Goal: Book appointment/travel/reservation

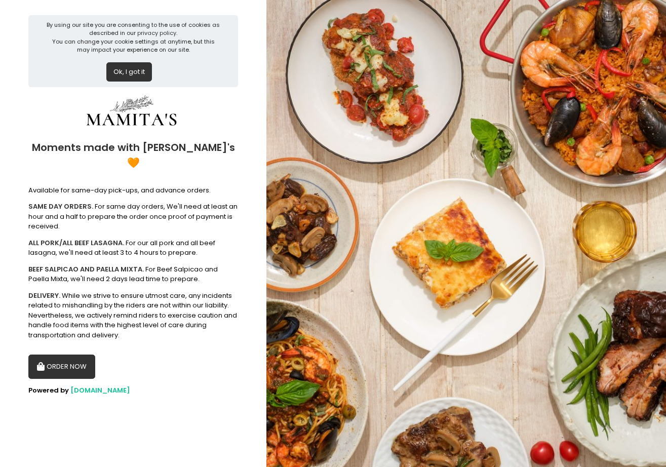
click at [70, 354] on button "ORDER NOW" at bounding box center [61, 366] width 67 height 24
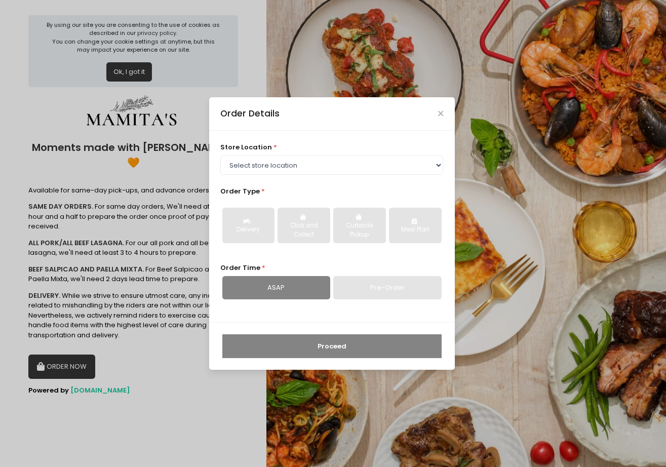
click at [371, 290] on div "Pre-Order" at bounding box center [387, 287] width 108 height 23
click at [355, 174] on select "Select store location Mamitas PH - [GEOGRAPHIC_DATA] Mamitas PH - [GEOGRAPHIC_D…" at bounding box center [331, 164] width 223 height 19
select select "6602978951b8268a02d72b28"
click at [220, 155] on select "Select store location Mamitas PH - [GEOGRAPHIC_DATA] Mamitas PH - [GEOGRAPHIC_D…" at bounding box center [331, 164] width 223 height 19
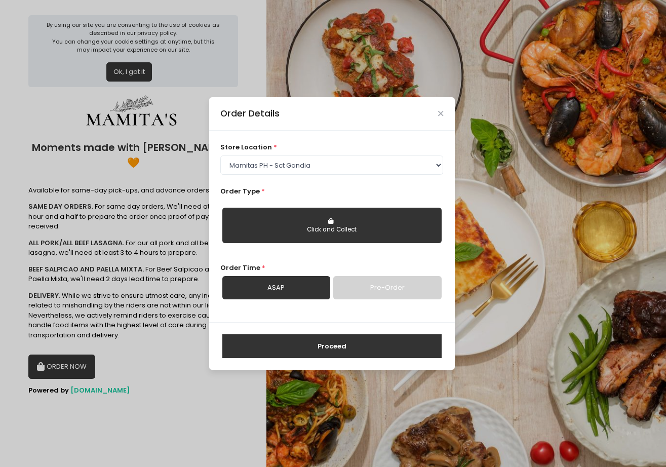
click at [384, 284] on link "Pre-Order" at bounding box center [387, 287] width 108 height 23
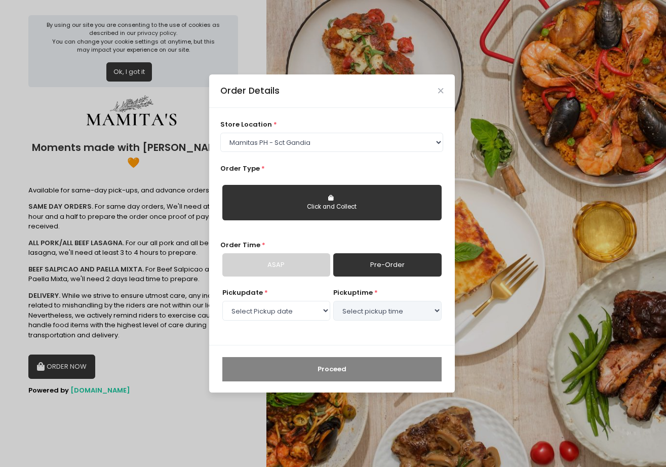
select select "[DATE]"
click at [305, 308] on select "Select Pickup date [DATE] [DATE] [DATE] [DATE] [DATE] [DATE] [DATE] [DATE] [DAT…" at bounding box center [276, 310] width 108 height 19
click at [222, 301] on select "Select Pickup date [DATE] [DATE] [DATE] [DATE] [DATE] [DATE] [DATE] [DATE] [DAT…" at bounding box center [276, 310] width 108 height 19
click at [399, 310] on select "Select pickup time 11:30 AM - 12:00 PM 12:00 PM - 12:30 PM 12:30 PM - 01:00 PM …" at bounding box center [387, 310] width 108 height 19
select select "12:00"
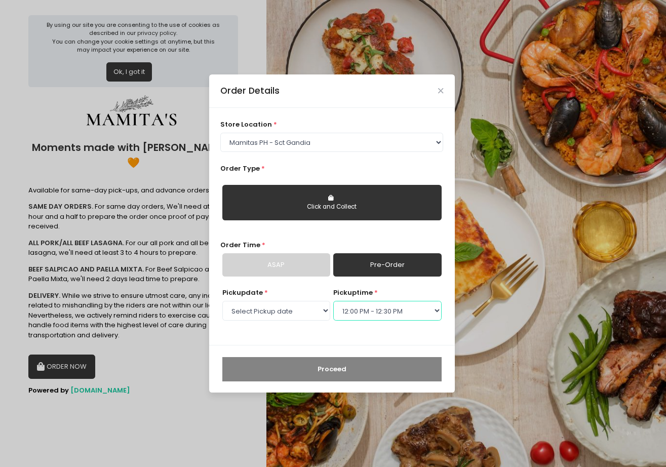
click at [333, 301] on select "Select pickup time 11:30 AM - 12:00 PM 12:00 PM - 12:30 PM 12:30 PM - 01:00 PM …" at bounding box center [387, 310] width 108 height 19
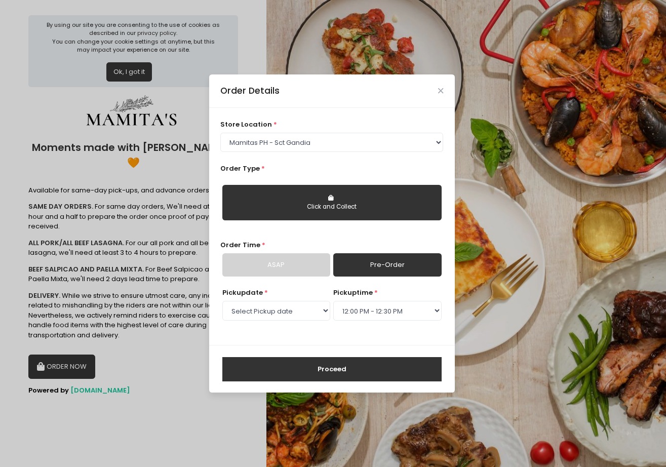
click at [369, 374] on button "Proceed" at bounding box center [331, 369] width 219 height 24
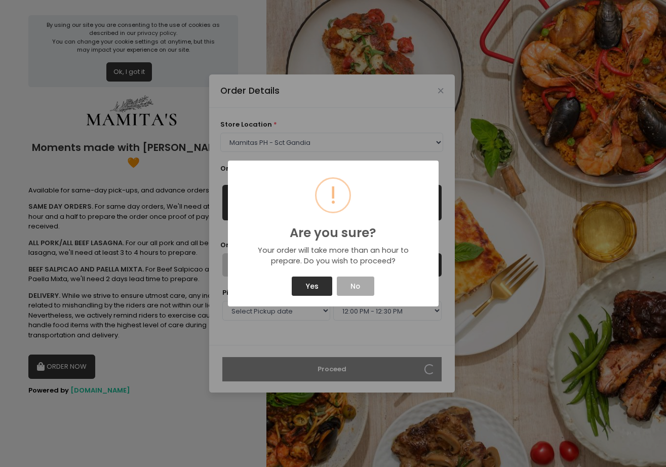
click at [319, 290] on button "Yes" at bounding box center [312, 285] width 41 height 19
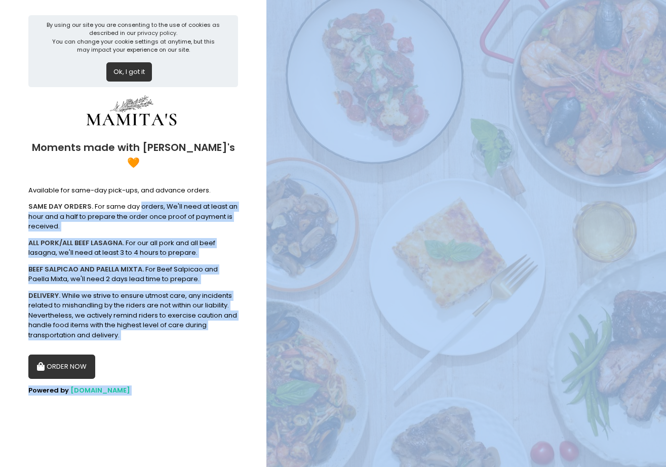
drag, startPoint x: 145, startPoint y: 190, endPoint x: 443, endPoint y: 201, distance: 297.9
click at [355, 196] on div "By using our site you are consenting to the use of cookies as described in our …" at bounding box center [333, 233] width 666 height 467
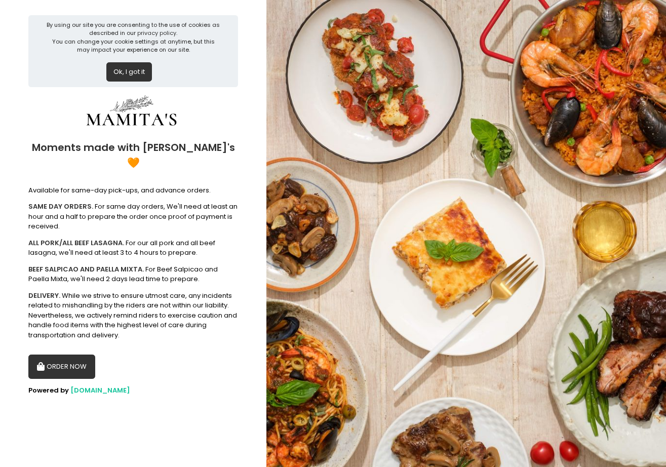
click at [51, 354] on button "ORDER NOW" at bounding box center [61, 366] width 67 height 24
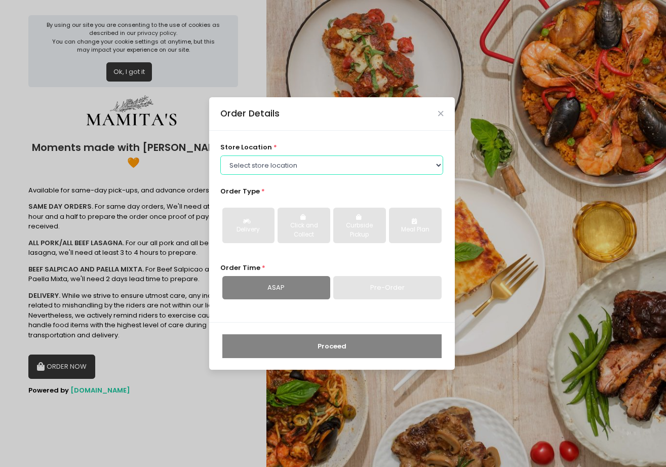
click at [319, 163] on select "Select store location Mamitas PH - [GEOGRAPHIC_DATA] Mamitas PH - [GEOGRAPHIC_D…" at bounding box center [331, 164] width 223 height 19
select select "6602978951b8268a02d72b28"
click at [220, 155] on select "Select store location Mamitas PH - [GEOGRAPHIC_DATA] Mamitas PH - [GEOGRAPHIC_D…" at bounding box center [331, 164] width 223 height 19
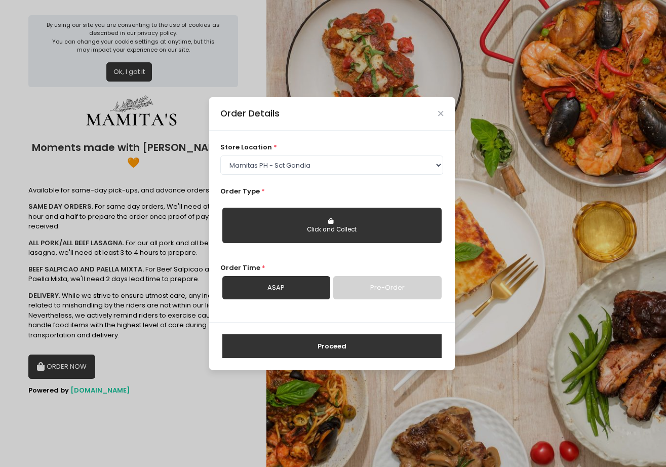
click at [344, 354] on button "Proceed" at bounding box center [331, 346] width 219 height 24
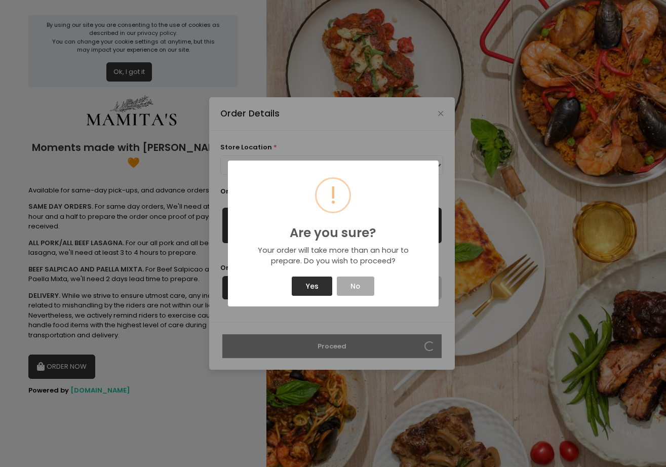
click at [324, 292] on button "Yes" at bounding box center [312, 285] width 41 height 19
